Goal: Task Accomplishment & Management: Manage account settings

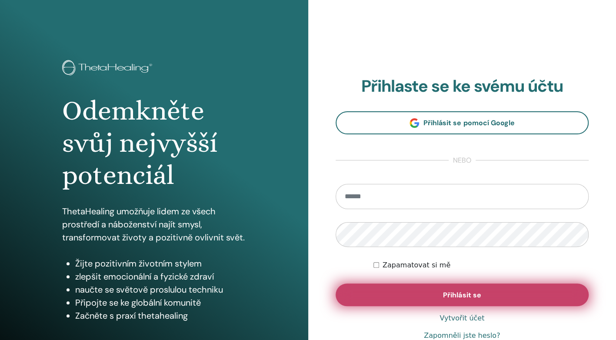
type input "**********"
click at [450, 296] on span "Přihlásit se" at bounding box center [462, 294] width 38 height 9
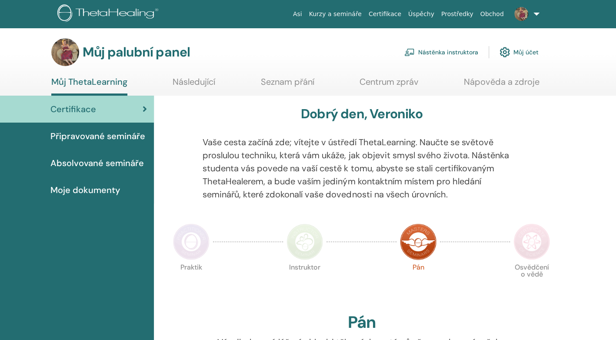
click at [441, 50] on font "Nástěnka instruktora" at bounding box center [448, 52] width 60 height 8
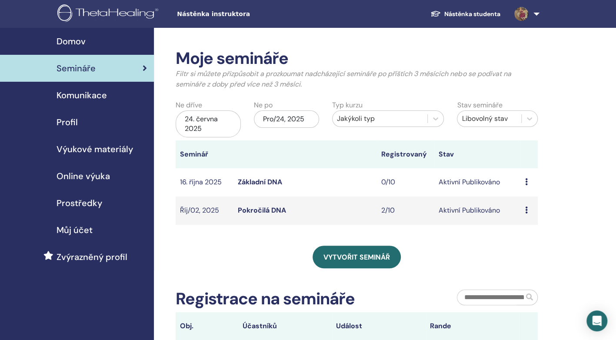
click at [526, 180] on icon at bounding box center [525, 181] width 3 height 7
click at [255, 182] on link "Základní DNA" at bounding box center [259, 181] width 44 height 9
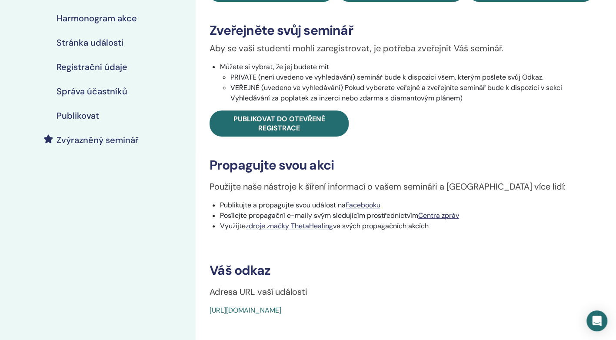
scroll to position [139, 0]
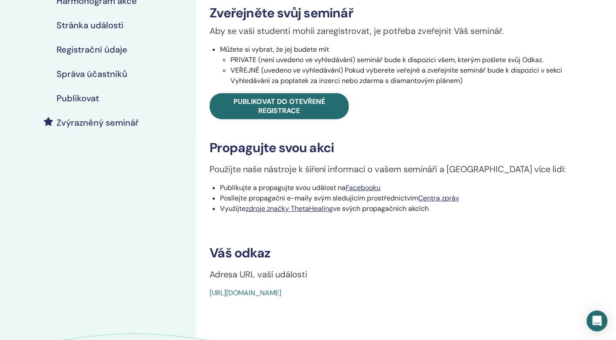
drag, startPoint x: 409, startPoint y: 293, endPoint x: 199, endPoint y: 306, distance: 210.3
click at [199, 306] on div "Základní DNA Typ události Osobně Stav události Aktivní Publikováno Registrace 0…" at bounding box center [401, 154] width 411 height 531
copy link "https://www.thetahealing.com/seminar-377975-details.html"
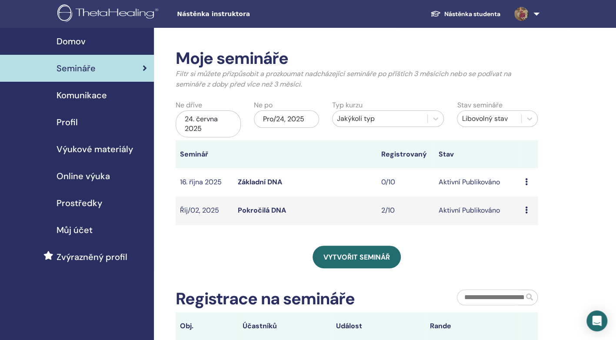
click at [274, 210] on link "Pokročilá DNA" at bounding box center [261, 210] width 48 height 9
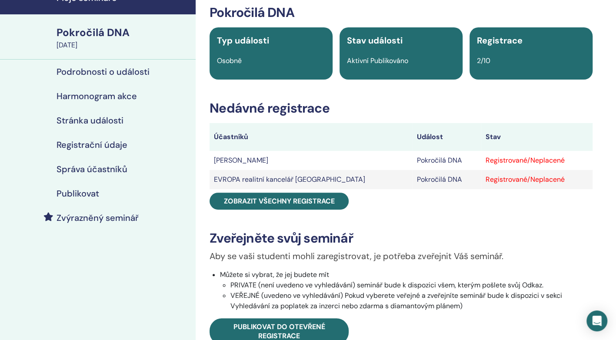
scroll to position [52, 0]
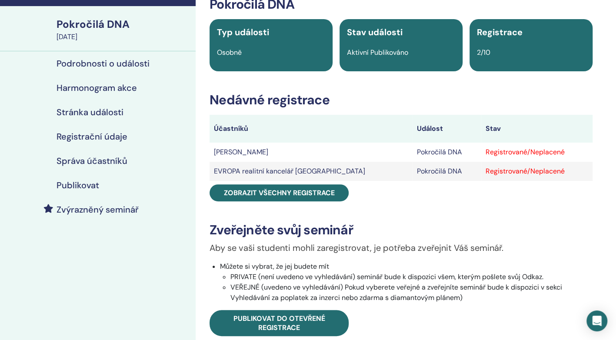
click at [519, 155] on div "Registrované/Neplacené" at bounding box center [536, 152] width 103 height 10
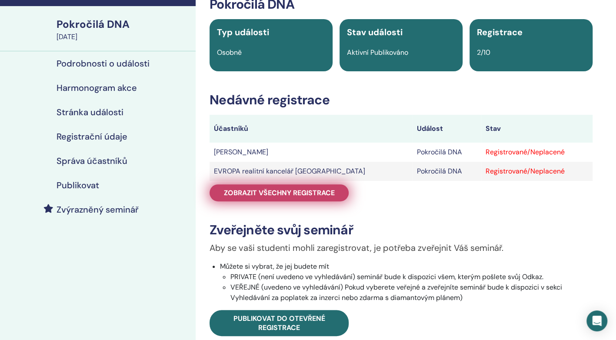
click at [311, 190] on span "Zobrazit všechny registrace" at bounding box center [279, 192] width 111 height 9
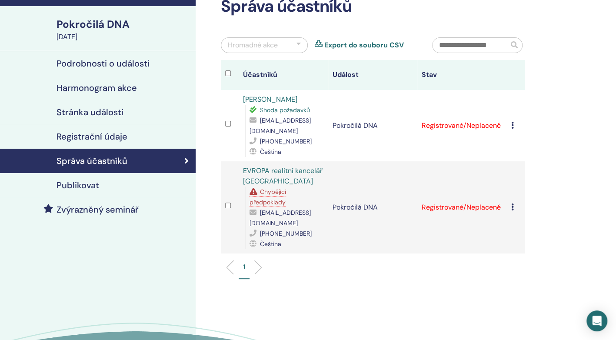
click at [512, 124] on icon at bounding box center [512, 125] width 3 height 7
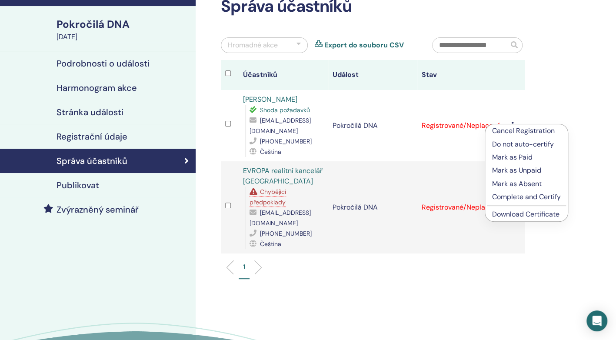
click at [507, 158] on p "Mark as Paid" at bounding box center [526, 157] width 69 height 10
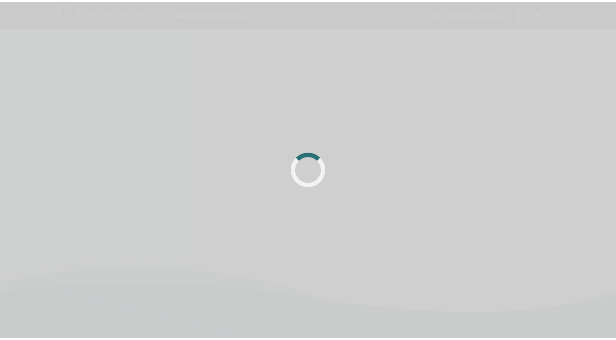
scroll to position [52, 0]
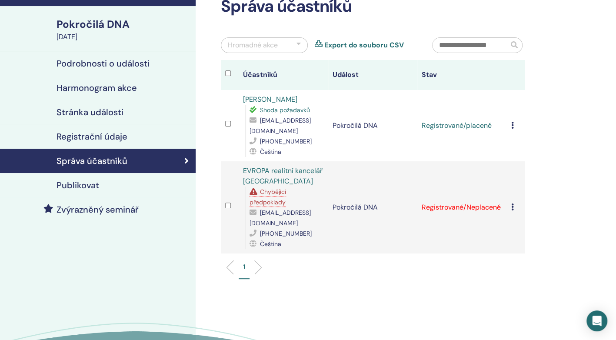
click at [512, 206] on div "Cancel Registration Do not auto-certify Mark as Paid Mark as Unpaid Mark as Abs…" at bounding box center [515, 207] width 9 height 10
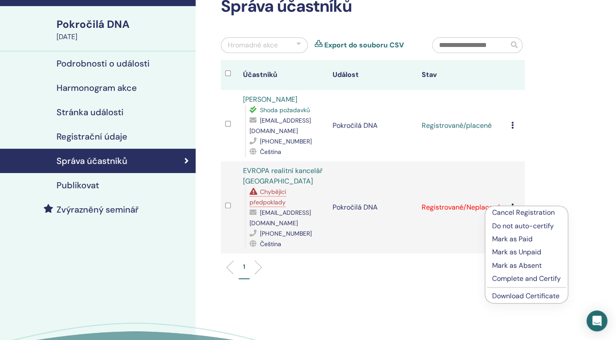
click at [278, 97] on link "[PERSON_NAME]" at bounding box center [270, 99] width 54 height 9
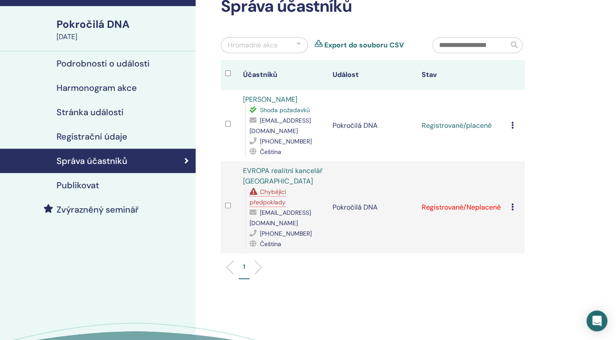
click at [281, 170] on link "EVROPA realitní kancelář [GEOGRAPHIC_DATA]" at bounding box center [283, 176] width 80 height 20
